Goal: Check status: Check status

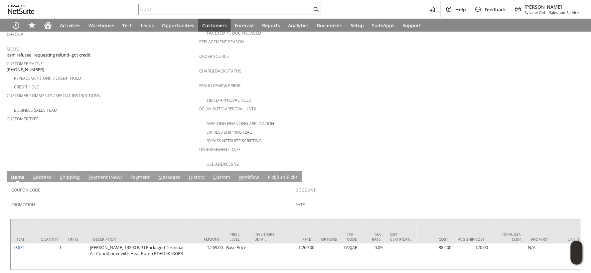
scroll to position [184, 0]
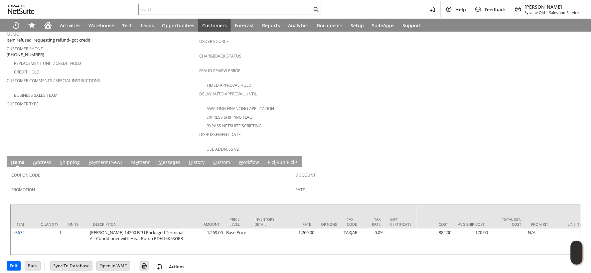
click at [165, 159] on link "M essages" at bounding box center [169, 162] width 25 height 7
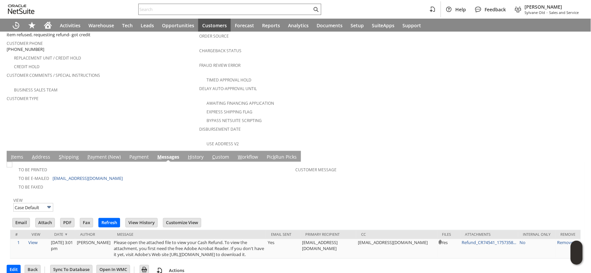
scroll to position [194, 0]
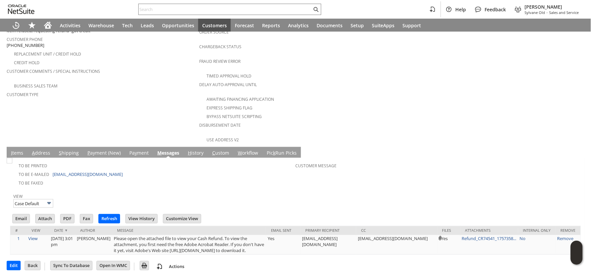
click at [91, 150] on link "P ayment (New)" at bounding box center [104, 153] width 37 height 7
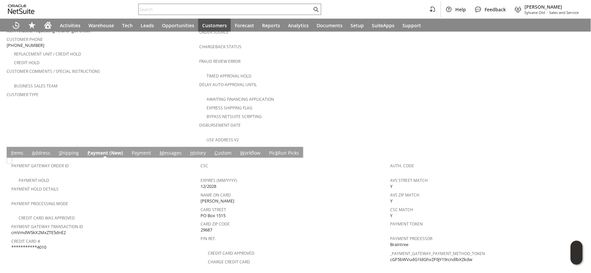
click at [58, 230] on span "cmVmdW5kX2MxZTE5dnE2" at bounding box center [38, 233] width 55 height 6
copy span "cmVmdW5kX2MxZTE5dnE2"
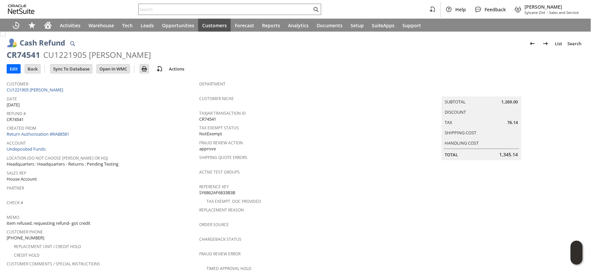
scroll to position [0, 0]
click at [503, 153] on span "1,345.14" at bounding box center [508, 156] width 19 height 7
copy span "1,345.14"
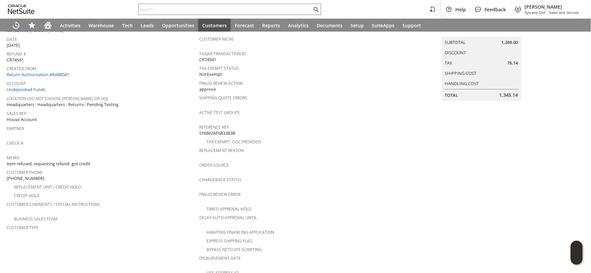
scroll to position [221, 0]
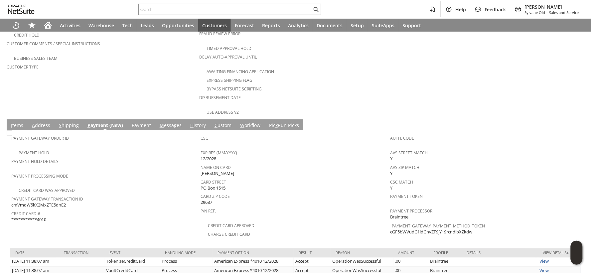
click at [134, 122] on link "Pa y ment" at bounding box center [141, 125] width 23 height 7
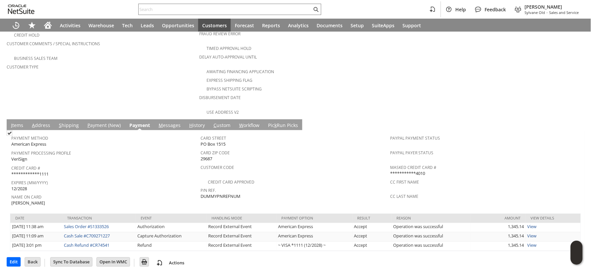
scroll to position [210, 0]
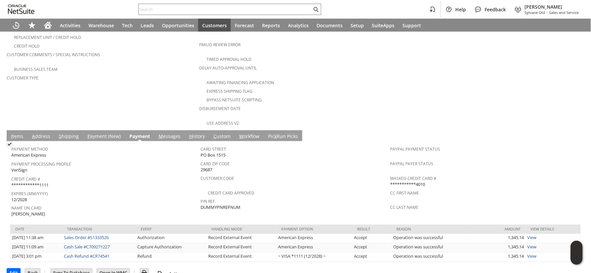
click at [111, 133] on link "P ayment (New)" at bounding box center [104, 136] width 37 height 7
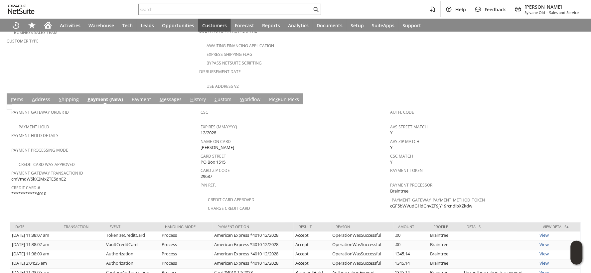
scroll to position [281, 0]
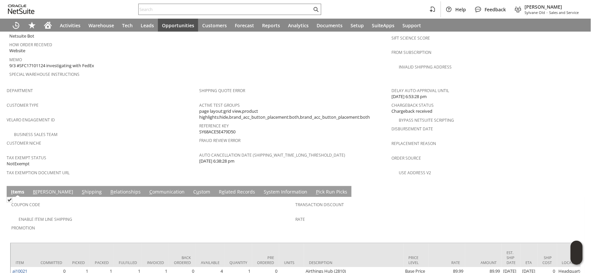
scroll to position [393, 0]
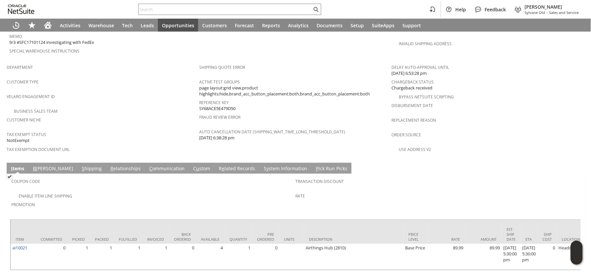
click at [80, 166] on link "S hipping" at bounding box center [91, 169] width 23 height 7
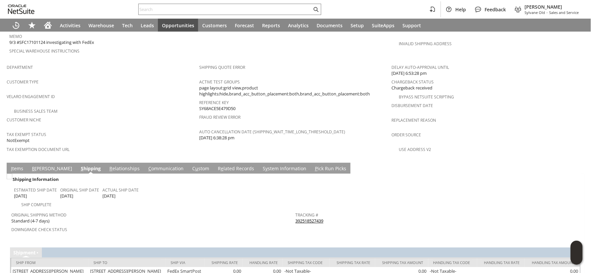
click at [301, 218] on link "392518527439" at bounding box center [309, 221] width 28 height 6
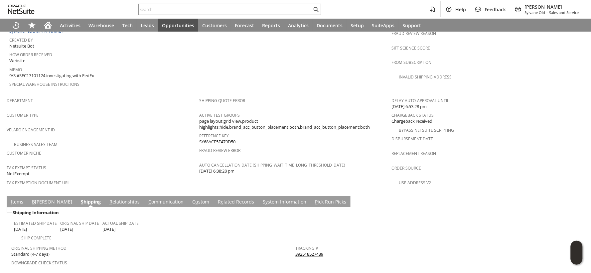
scroll to position [369, 0]
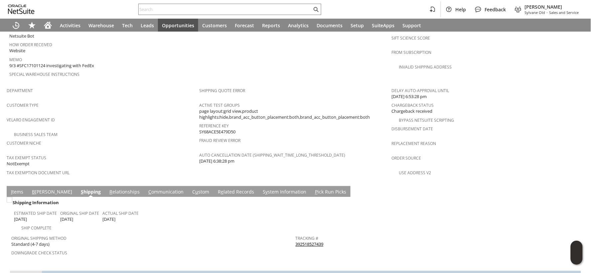
click at [147, 189] on link "C ommunication" at bounding box center [166, 192] width 39 height 7
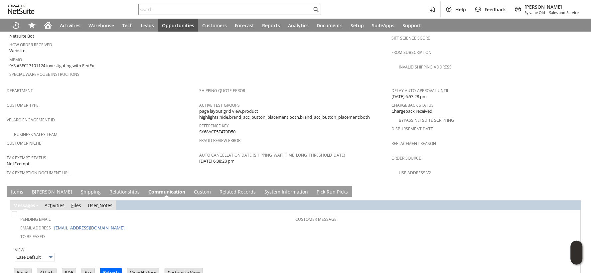
scroll to position [398, 0]
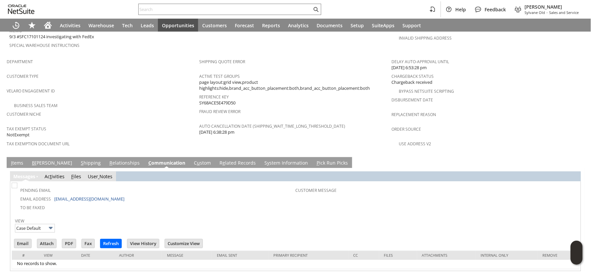
click at [18, 160] on link "I tems" at bounding box center [17, 163] width 16 height 7
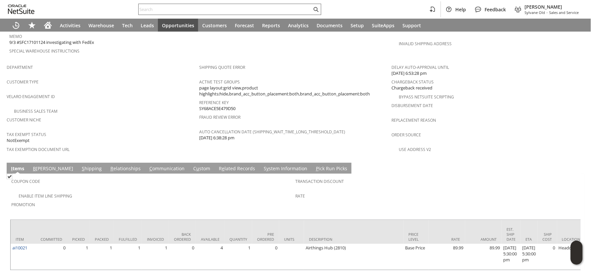
click at [150, 7] on input "text" at bounding box center [225, 9] width 173 height 8
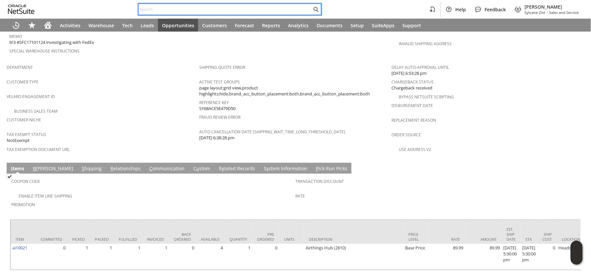
paste input "P218868"
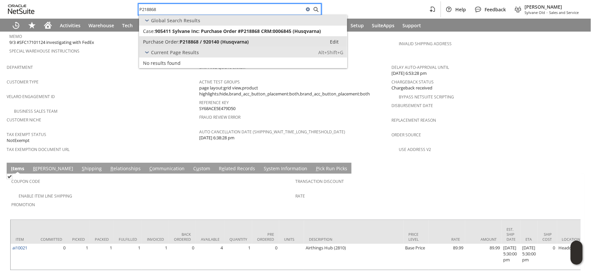
type input "P218868"
click at [164, 41] on span "Purchase Order:" at bounding box center [161, 42] width 37 height 6
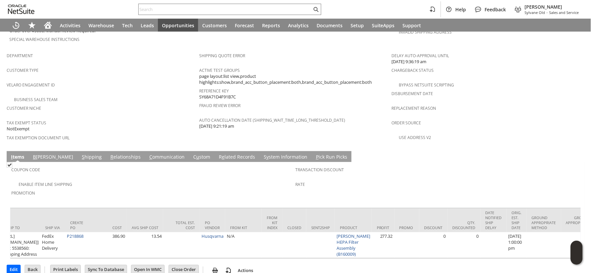
scroll to position [0, 1128]
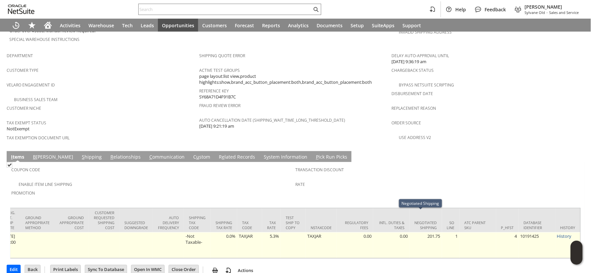
click at [426, 232] on td "201.75" at bounding box center [426, 245] width 32 height 26
copy td "201.75"
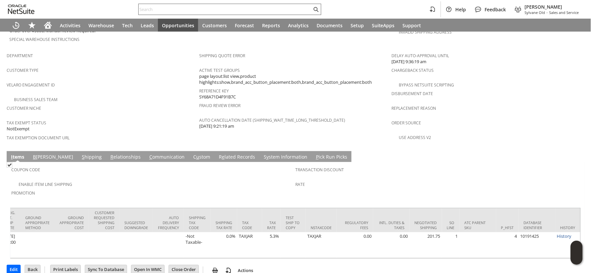
click at [151, 11] on input "text" at bounding box center [225, 9] width 173 height 8
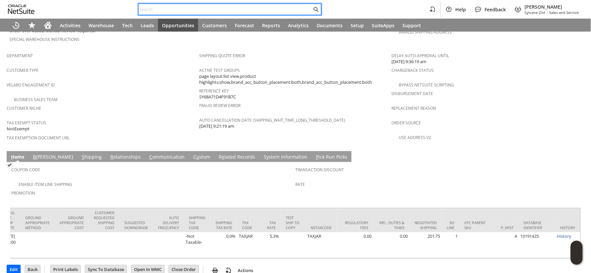
paste input "P218974"
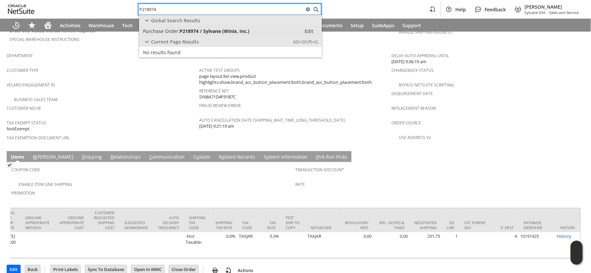
type input "P218974"
click at [164, 32] on span "Purchase Order:" at bounding box center [161, 31] width 37 height 6
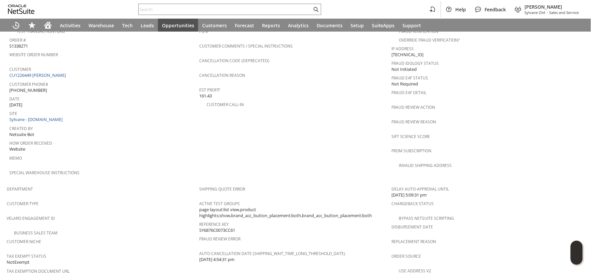
scroll to position [258, 0]
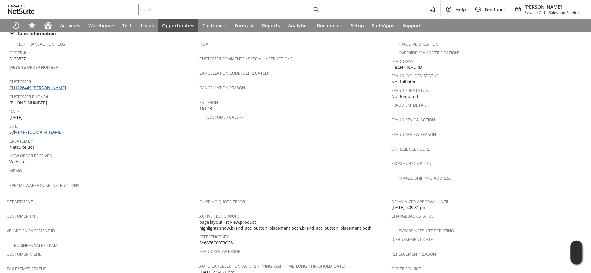
click at [58, 85] on link "CU1226449 [PERSON_NAME]" at bounding box center [38, 88] width 58 height 6
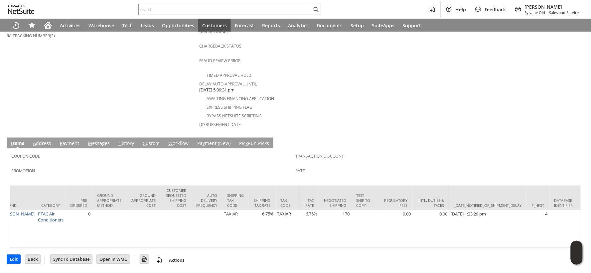
scroll to position [0, 989]
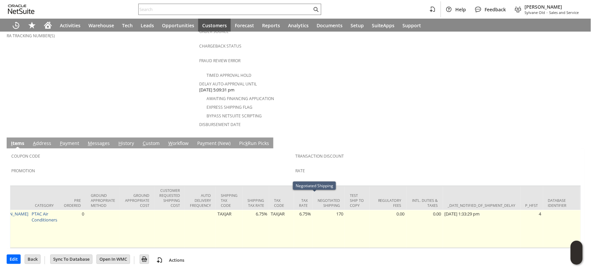
click at [324, 210] on td "170" at bounding box center [328, 229] width 32 height 38
copy td "170"
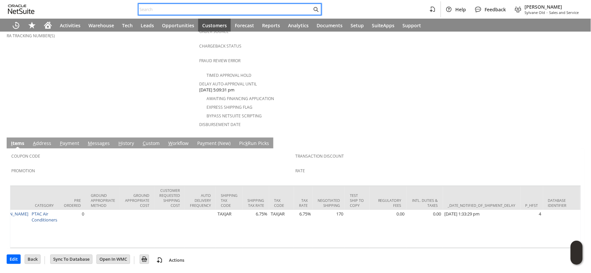
click at [152, 8] on input "text" at bounding box center [225, 9] width 173 height 8
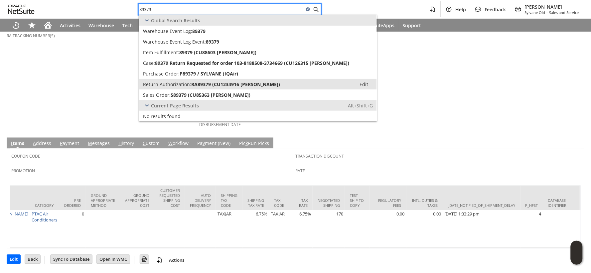
type input "89379"
click at [177, 83] on span "Return Authorization:" at bounding box center [167, 84] width 48 height 6
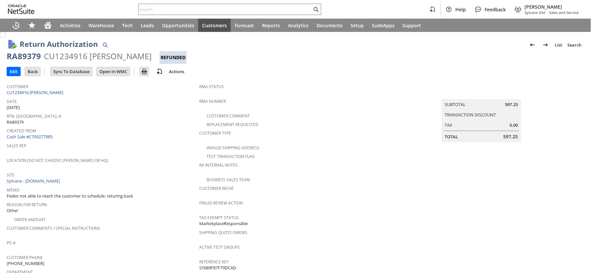
click at [29, 59] on div "RA89379" at bounding box center [24, 56] width 34 height 11
copy div "RA89379"
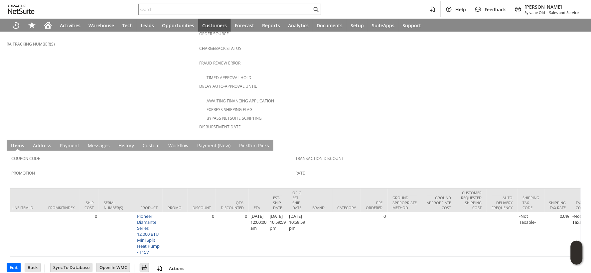
scroll to position [0, 1009]
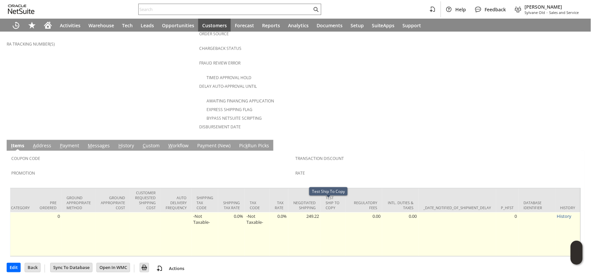
click at [306, 212] on td "249.22" at bounding box center [304, 234] width 32 height 44
copy td "249.22"
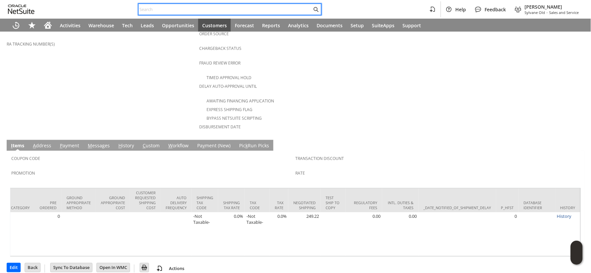
click at [159, 10] on input "text" at bounding box center [225, 9] width 173 height 8
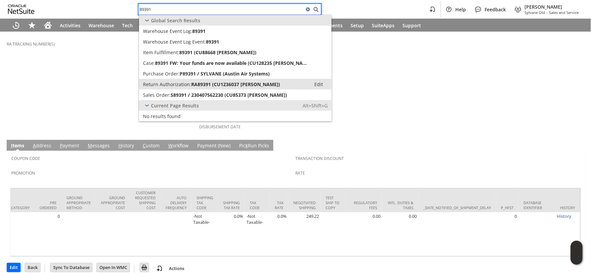
type input "89391"
click at [172, 82] on span "Return Authorization:" at bounding box center [167, 84] width 48 height 6
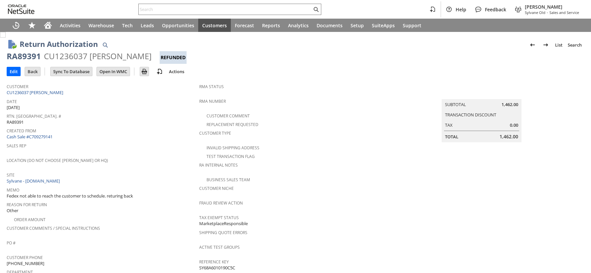
click at [22, 59] on div "RA89391" at bounding box center [24, 56] width 34 height 11
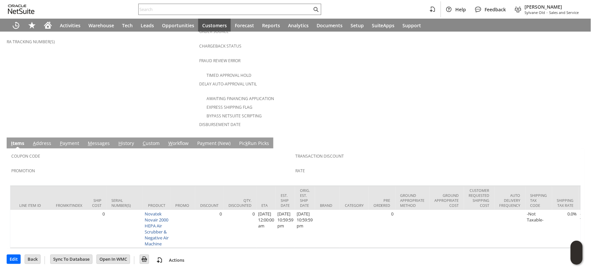
scroll to position [0, 1009]
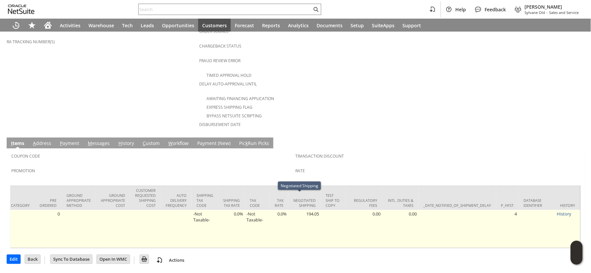
click at [302, 210] on td "194.05" at bounding box center [304, 229] width 32 height 38
click at [303, 210] on td "194.05" at bounding box center [304, 229] width 32 height 38
copy td "194.05"
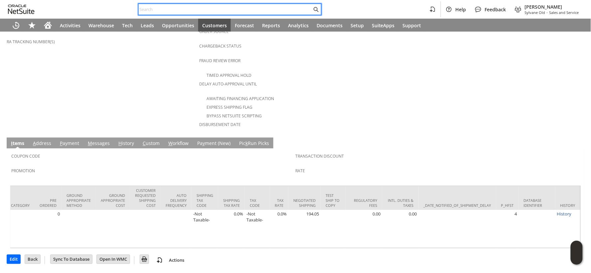
click at [152, 8] on input "text" at bounding box center [225, 9] width 173 height 8
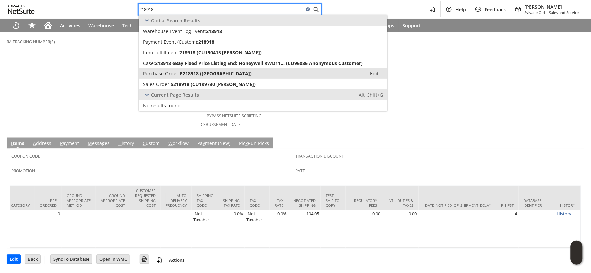
type input "218918"
click at [187, 69] on link "Purchase Order: P218918 (Senville) Edit" at bounding box center [263, 73] width 248 height 11
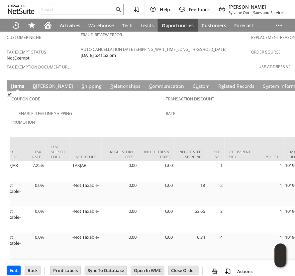
click at [63, 8] on input "text" at bounding box center [77, 9] width 74 height 8
paste input "P218967"
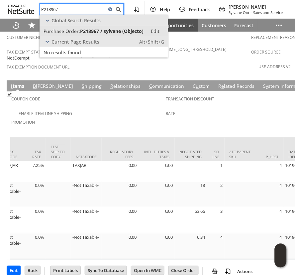
type input "P218967"
click at [71, 31] on span "Purchase Order:" at bounding box center [62, 31] width 37 height 6
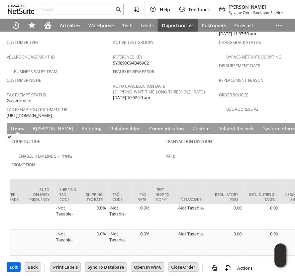
scroll to position [0, 1278]
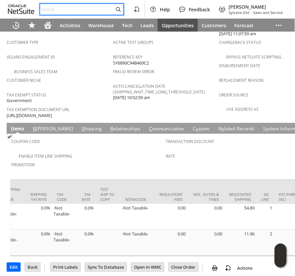
click at [45, 9] on input "text" at bounding box center [77, 9] width 74 height 8
paste input "4845150148"
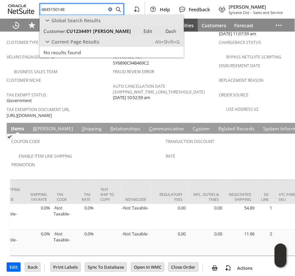
type input "4845150148"
click at [72, 34] on span "CU1234491 brandon gallagher" at bounding box center [98, 31] width 64 height 6
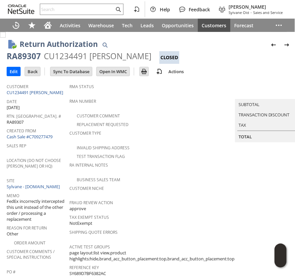
click at [34, 56] on div "RA89307" at bounding box center [24, 56] width 34 height 11
copy div "RA89307"
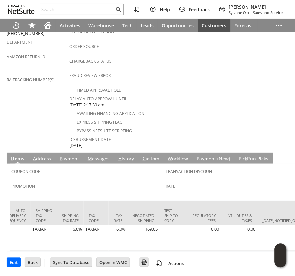
scroll to position [0, 1193]
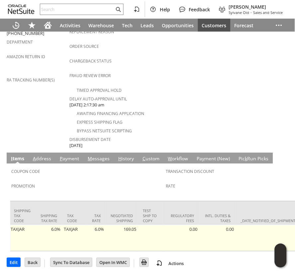
click at [121, 225] on td "169.05" at bounding box center [122, 238] width 32 height 26
copy td "169.05"
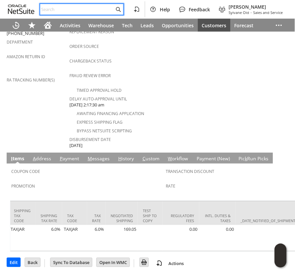
click at [52, 10] on input "text" at bounding box center [77, 9] width 74 height 8
paste input "P218950"
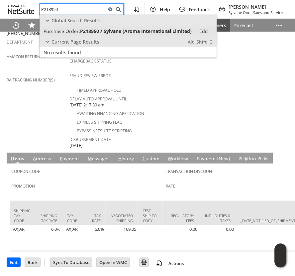
type input "P218950"
click at [67, 31] on span "Purchase Order:" at bounding box center [62, 31] width 37 height 6
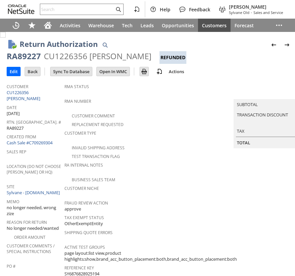
click at [31, 57] on div "RA89227" at bounding box center [24, 56] width 34 height 11
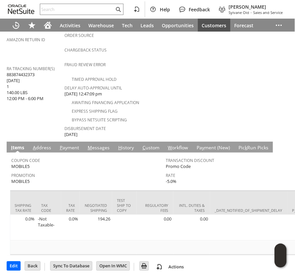
scroll to position [0, 1265]
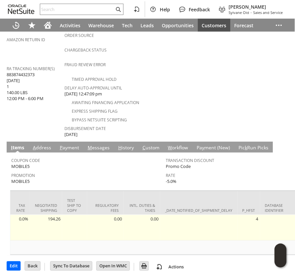
click at [57, 215] on td "194.26" at bounding box center [46, 228] width 32 height 26
copy td "194.26"
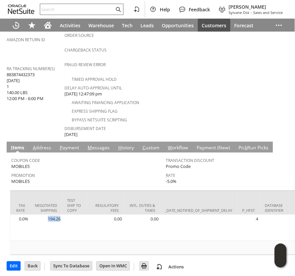
click at [53, 12] on input "text" at bounding box center [77, 9] width 74 height 8
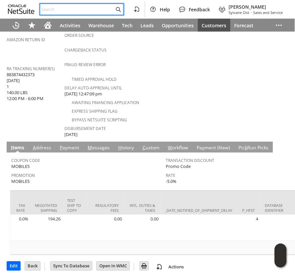
paste input "P218966"
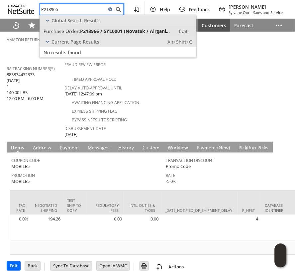
type input "P218966"
click at [67, 28] on span "Purchase Order:" at bounding box center [62, 31] width 37 height 6
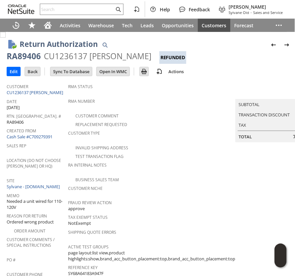
click at [26, 58] on div "RA89406" at bounding box center [24, 56] width 34 height 11
copy div "RA89406"
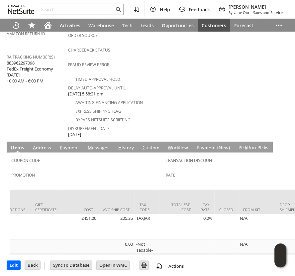
scroll to position [0, 1204]
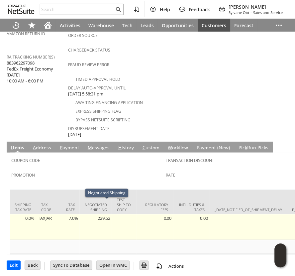
click at [111, 214] on td "229.52" at bounding box center [96, 227] width 32 height 26
copy td "229.52"
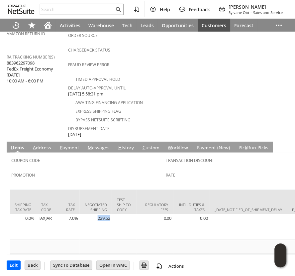
click at [61, 11] on input "text" at bounding box center [77, 9] width 74 height 8
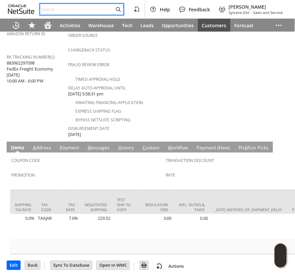
paste input "9704903648"
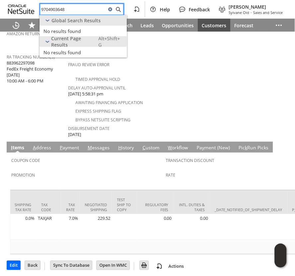
click at [60, 11] on input "9704903648" at bounding box center [73, 9] width 66 height 8
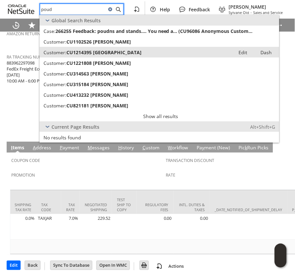
type input "poud"
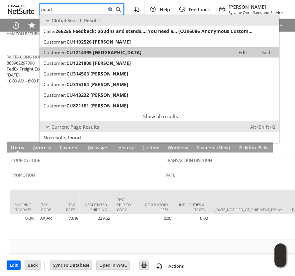
click at [99, 52] on span "CU1214395 Poudre School District" at bounding box center [103, 52] width 75 height 6
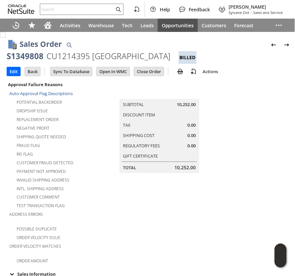
click at [33, 58] on div "S1349808" at bounding box center [25, 56] width 37 height 11
copy div "S1349808"
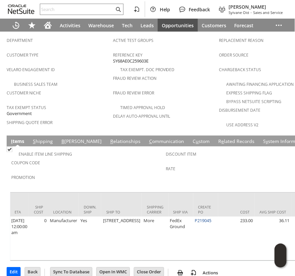
scroll to position [0, 465]
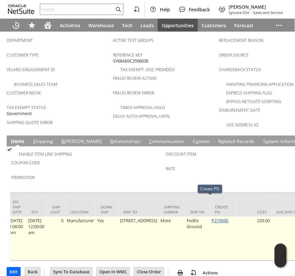
click at [213, 218] on link "P219045" at bounding box center [220, 221] width 17 height 6
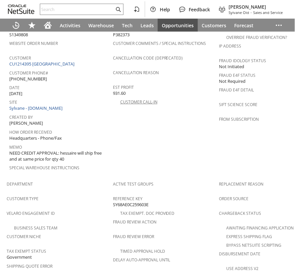
scroll to position [258, 0]
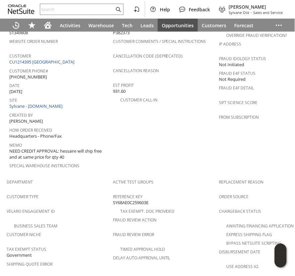
click at [67, 148] on span "NEED CREDIT APPROVAL: hessaire will ship free and at same price for qty 40" at bounding box center [59, 154] width 100 height 12
drag, startPoint x: 67, startPoint y: 135, endPoint x: 71, endPoint y: 141, distance: 7.6
click at [71, 148] on span "NEED CREDIT APPROVAL: hessaire will ship free and at same price for qty 40" at bounding box center [59, 154] width 100 height 12
copy span "hessaire will ship free and at same price for qty 40"
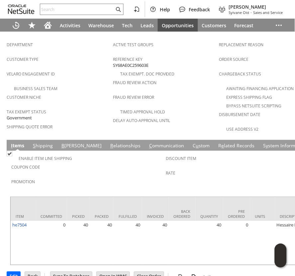
scroll to position [400, 0]
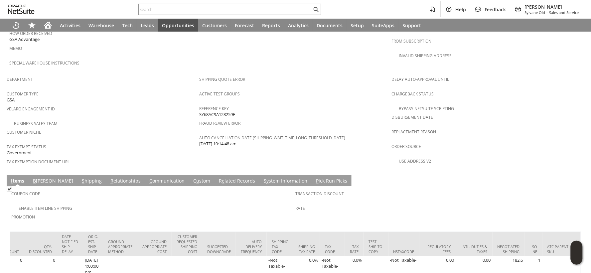
scroll to position [0, 1108]
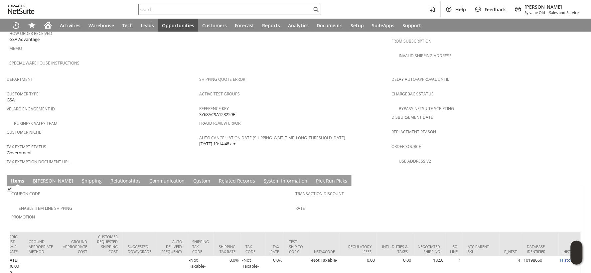
click at [146, 10] on input "text" at bounding box center [225, 9] width 173 height 8
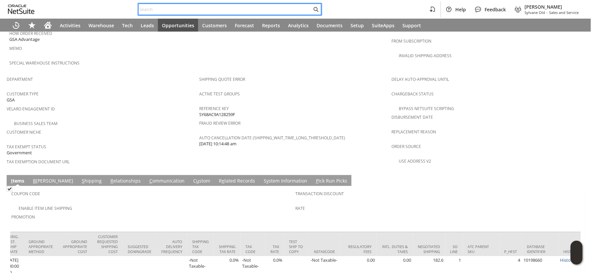
paste input "S1348050"
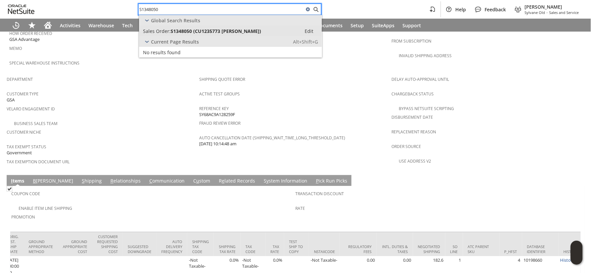
type input "S1348050"
click at [164, 29] on span "Sales Order:" at bounding box center [157, 31] width 28 height 6
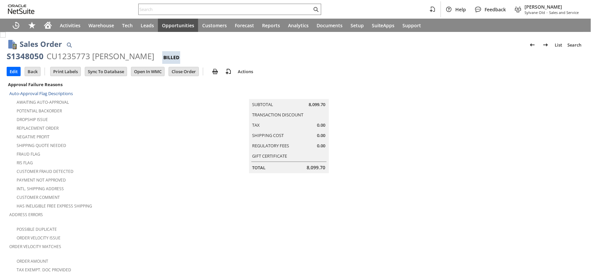
click at [34, 58] on div "S1348050" at bounding box center [25, 56] width 37 height 11
copy div "S1348050"
click at [229, 72] on img at bounding box center [228, 71] width 8 height 8
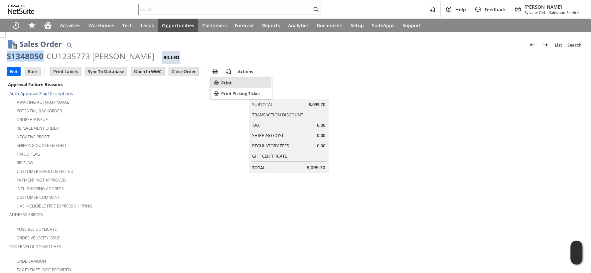
click at [218, 83] on icon "Print" at bounding box center [216, 82] width 4 height 4
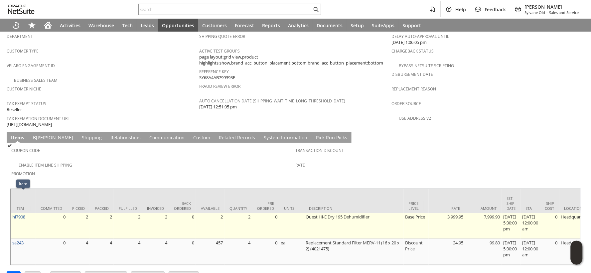
click at [29, 213] on td "hi7908" at bounding box center [23, 226] width 25 height 26
copy tr "hi7908"
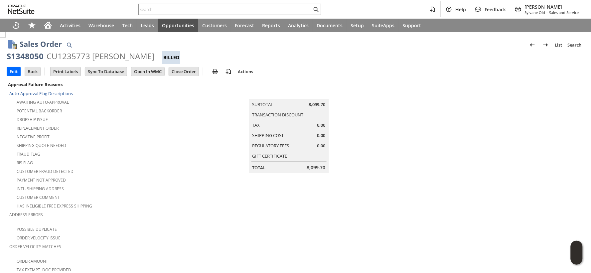
click at [35, 57] on div "S1348050" at bounding box center [25, 56] width 37 height 11
copy div "S1348050"
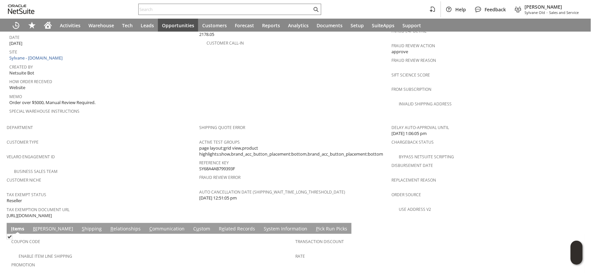
scroll to position [424, 0]
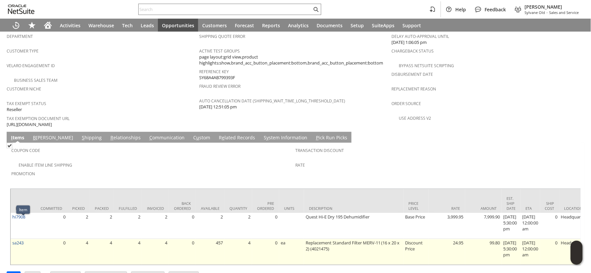
click at [28, 239] on td "sa243" at bounding box center [23, 252] width 25 height 26
copy tr "sa243"
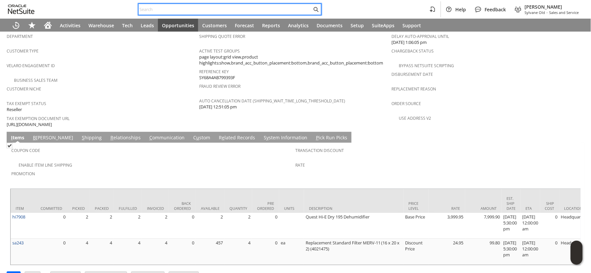
click at [150, 11] on input "text" at bounding box center [225, 9] width 173 height 8
paste input "S1348198"
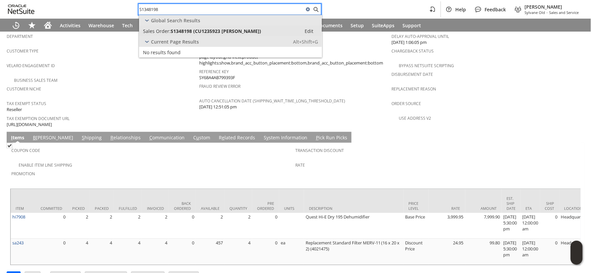
type input "S1348198"
click at [164, 31] on span "Sales Order:" at bounding box center [157, 31] width 28 height 6
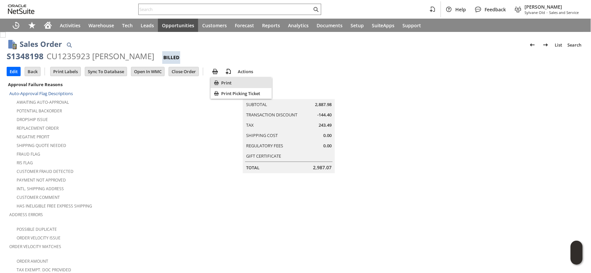
click at [218, 82] on icon "Print" at bounding box center [216, 82] width 4 height 4
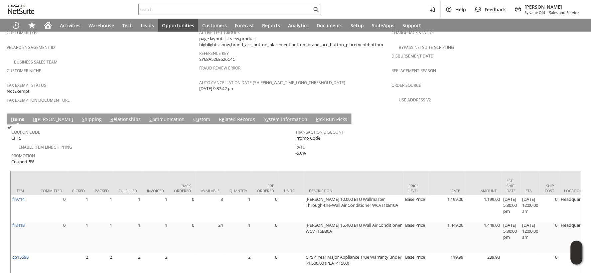
scroll to position [491, 0]
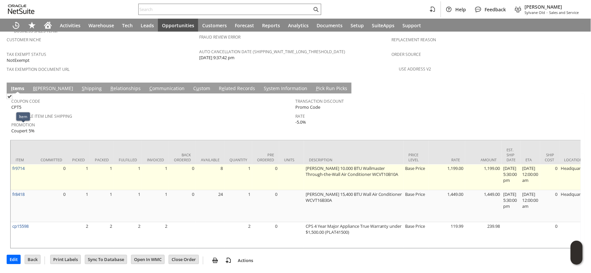
click at [29, 164] on td "fr9714" at bounding box center [23, 177] width 25 height 26
copy tr "fr9714"
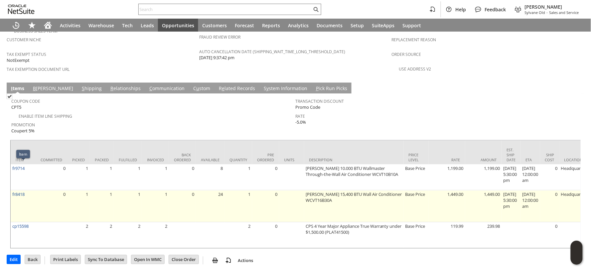
click at [27, 190] on td "fr8418" at bounding box center [23, 206] width 25 height 32
copy tr "fr8418"
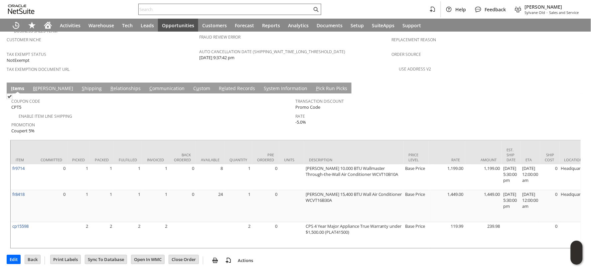
click at [157, 10] on input "text" at bounding box center [225, 9] width 173 height 8
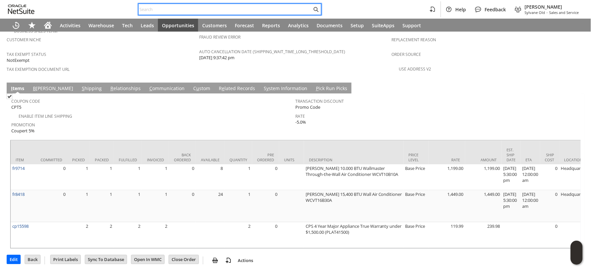
paste input "DR2545"
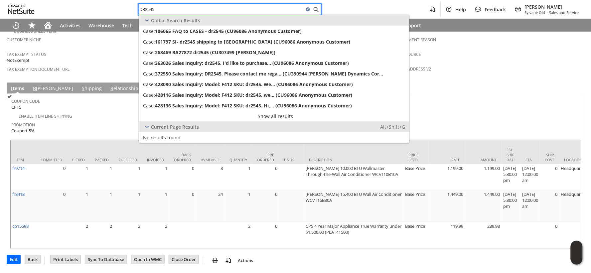
type input "DR2545"
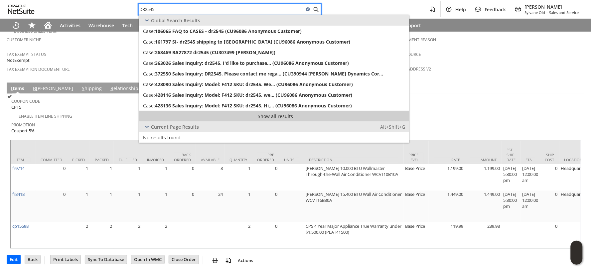
click at [259, 117] on link "Show all results" at bounding box center [274, 116] width 270 height 11
